Goal: Task Accomplishment & Management: Manage account settings

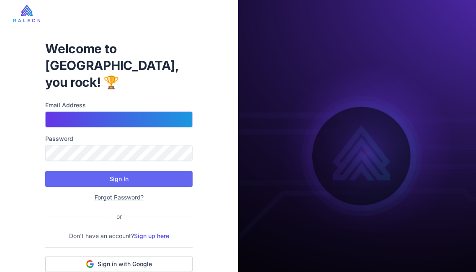
type input "**********"
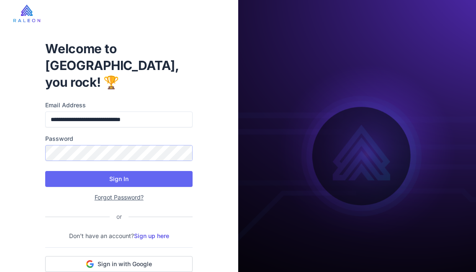
click at [119, 171] on button "Sign In" at bounding box center [118, 179] width 147 height 16
